Goal: Information Seeking & Learning: Learn about a topic

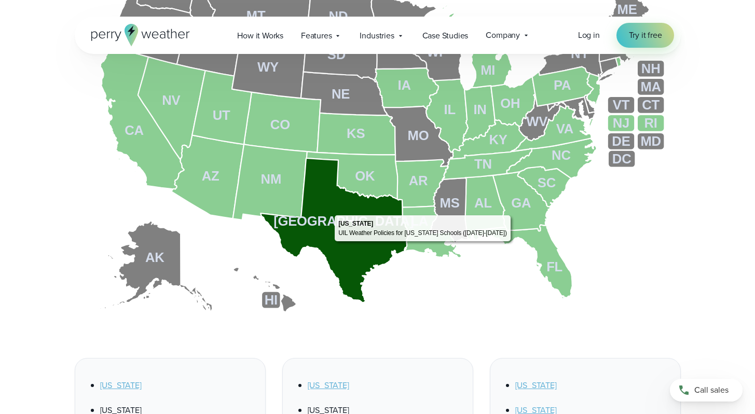
scroll to position [396, 0]
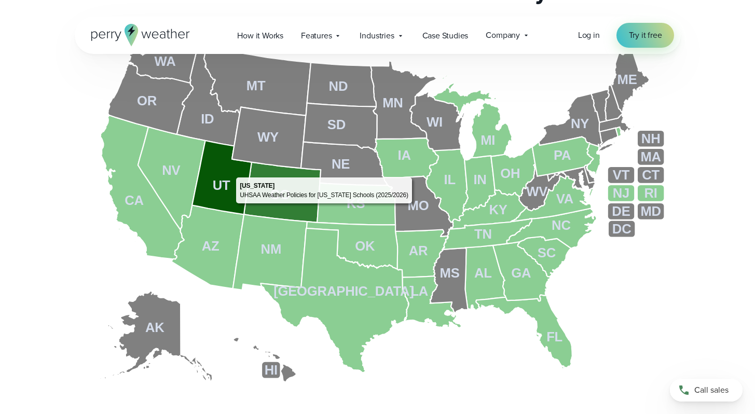
click at [226, 175] on icon at bounding box center [222, 178] width 60 height 74
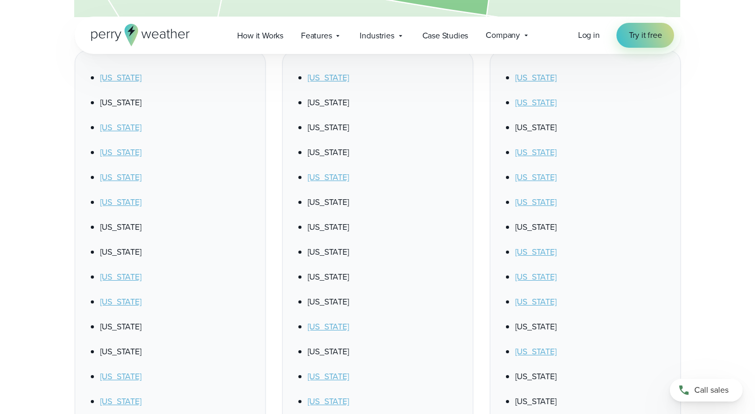
scroll to position [775, 0]
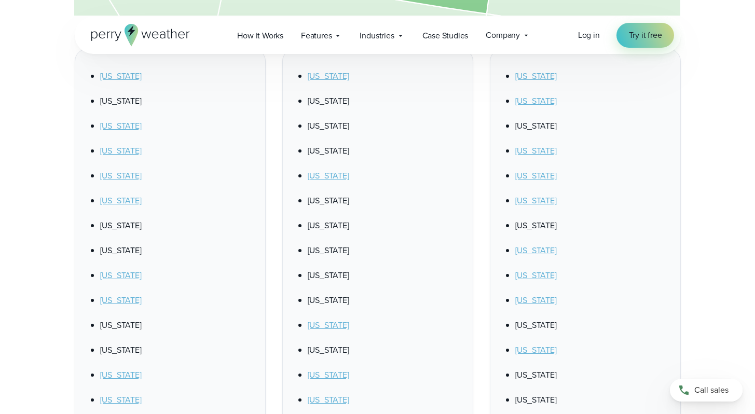
click at [525, 297] on link "Utah" at bounding box center [535, 300] width 41 height 12
